Goal: Check status: Check status

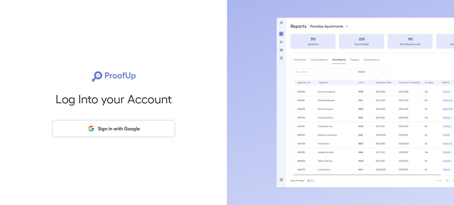
click at [78, 131] on button "Sign in with Google" at bounding box center [113, 128] width 123 height 17
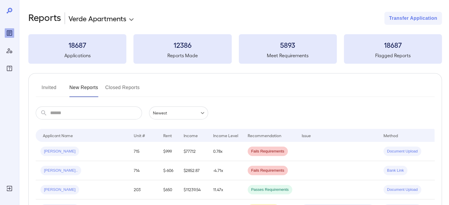
click at [57, 85] on button "Invited" at bounding box center [49, 90] width 27 height 14
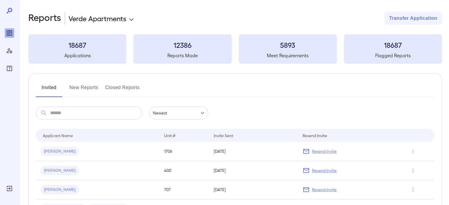
click at [83, 87] on button "New Reports" at bounding box center [83, 90] width 29 height 14
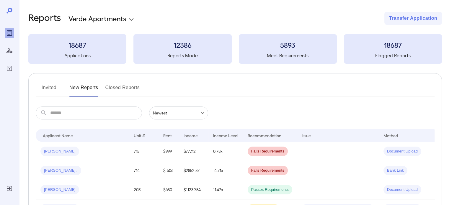
click at [44, 87] on button "Invited" at bounding box center [49, 90] width 27 height 14
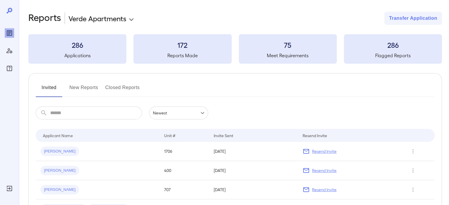
click at [88, 83] on button "New Reports" at bounding box center [83, 90] width 29 height 14
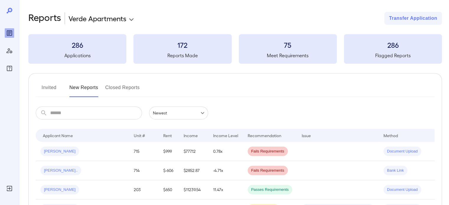
click at [42, 88] on button "Invited" at bounding box center [49, 90] width 27 height 14
